Goal: Task Accomplishment & Management: Manage account settings

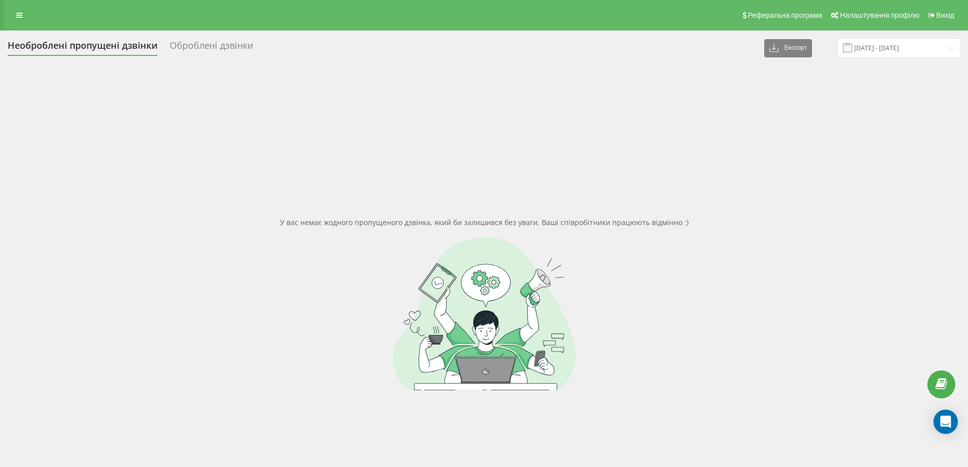
click at [836, 185] on div "У вас немає жодного пропущеного дзвінка, який би залишився без уваги. Ваші спів…" at bounding box center [484, 303] width 952 height 467
click at [22, 20] on link at bounding box center [19, 15] width 18 height 14
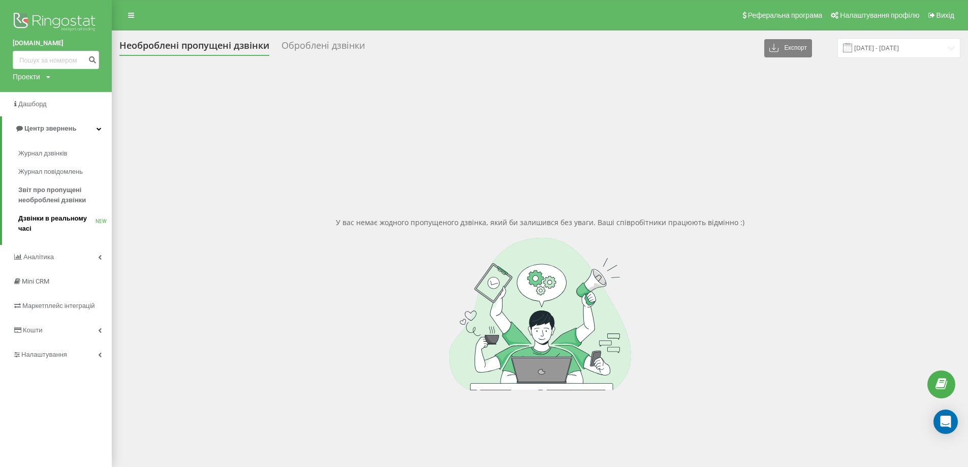
click at [50, 223] on span "Дзвінки в реальному часі" at bounding box center [56, 223] width 77 height 20
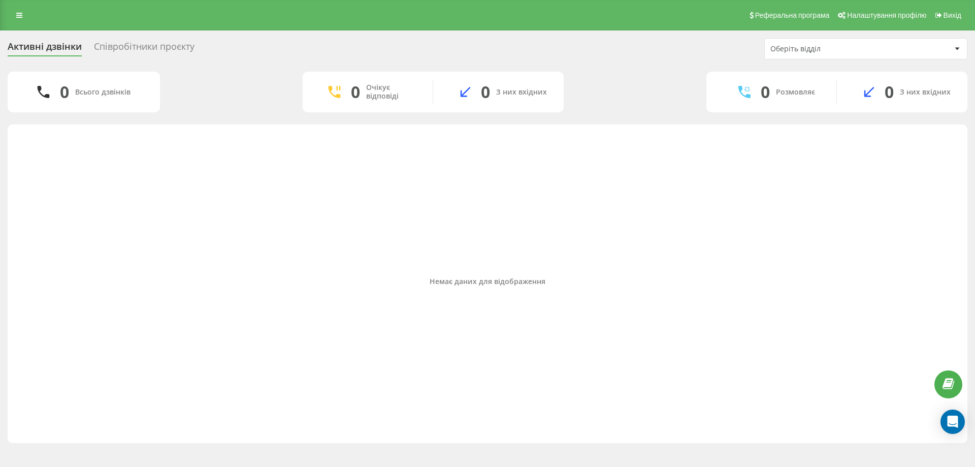
click at [688, 11] on div "Реферальна програма Налаштування профілю Вихід" at bounding box center [487, 15] width 975 height 30
click at [13, 16] on link at bounding box center [19, 15] width 18 height 14
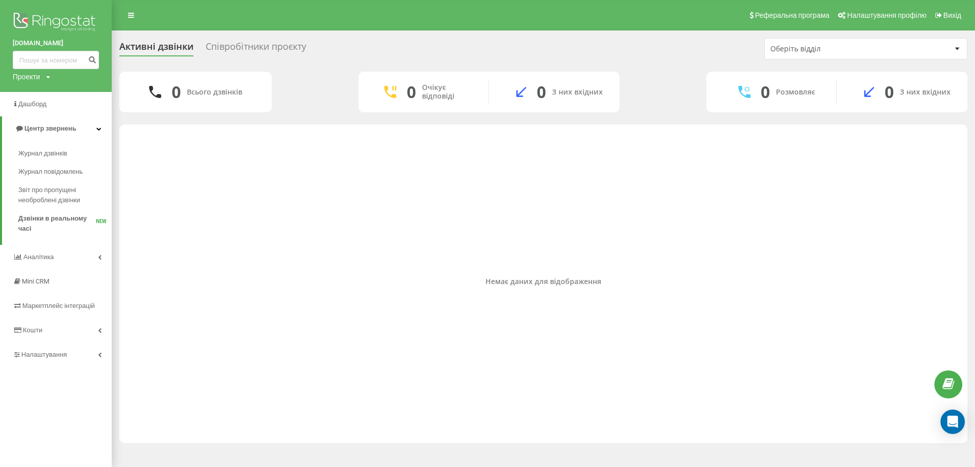
click at [49, 18] on img at bounding box center [56, 22] width 86 height 25
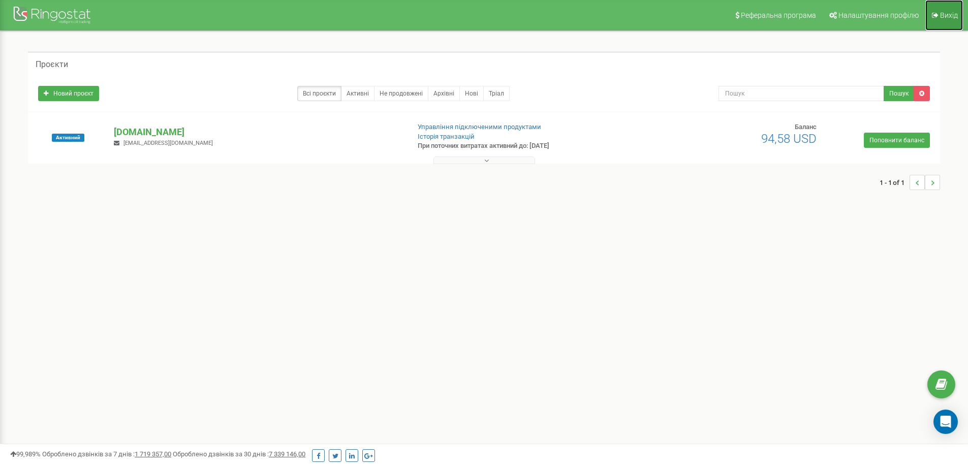
click at [942, 20] on link "Вихід" at bounding box center [944, 15] width 38 height 30
